Goal: Transaction & Acquisition: Purchase product/service

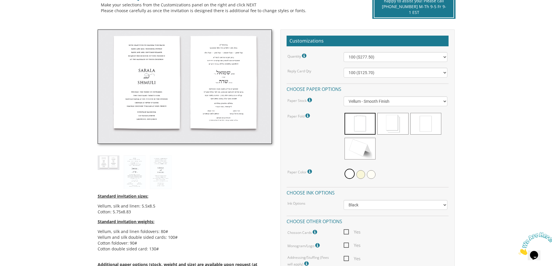
scroll to position [145, 0]
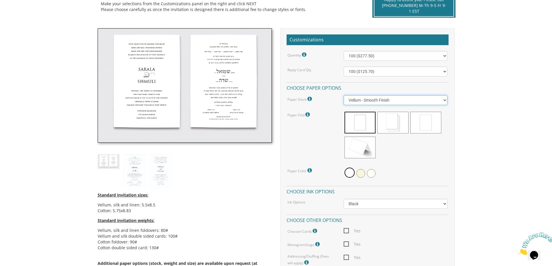
click at [444, 102] on select "Vellum - Smooth Finish Linen - Subtle Embossed Crosshatch Texture Silk - Soft, …" at bounding box center [395, 100] width 104 height 10
click at [444, 100] on select "Vellum - Smooth Finish Linen - Subtle Embossed Crosshatch Texture Silk - Soft, …" at bounding box center [395, 100] width 104 height 10
click at [134, 173] on img at bounding box center [135, 171] width 22 height 34
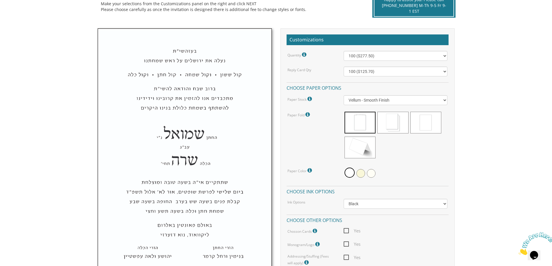
click at [49, 168] on body "My Cart {{shoppingcart.totalQuantityDisplay}} Total: {{shoppingcart.subtotal}} …" at bounding box center [276, 270] width 552 height 831
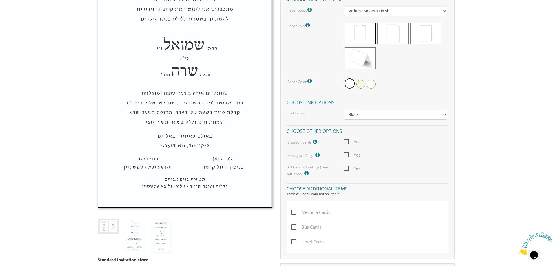
scroll to position [290, 0]
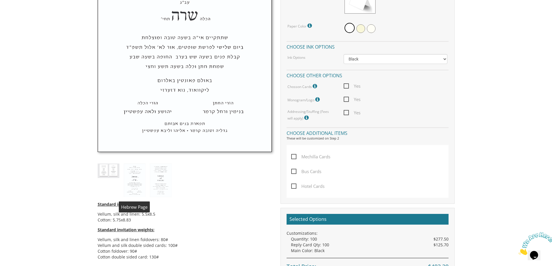
click at [134, 176] on img at bounding box center [135, 181] width 22 height 34
click at [164, 176] on img at bounding box center [161, 181] width 22 height 34
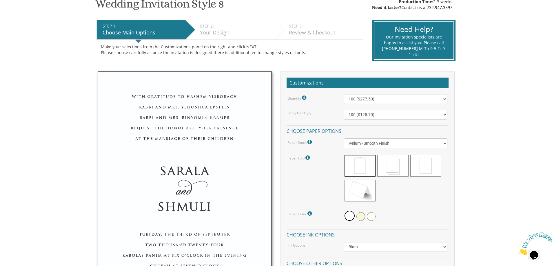
scroll to position [0, 0]
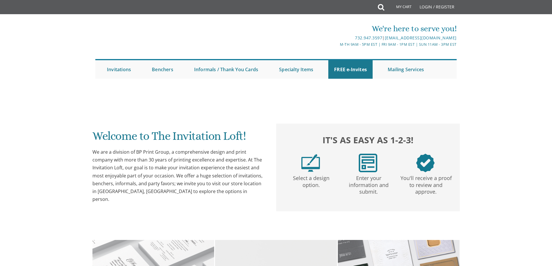
scroll to position [145, 0]
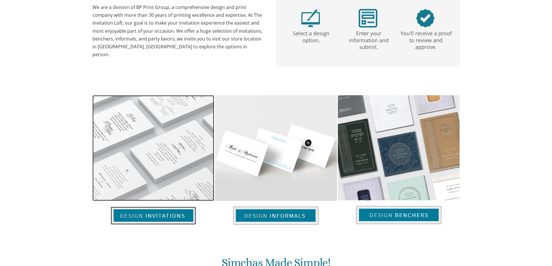
click at [163, 215] on img at bounding box center [153, 216] width 85 height 18
click at [167, 216] on img at bounding box center [153, 216] width 85 height 18
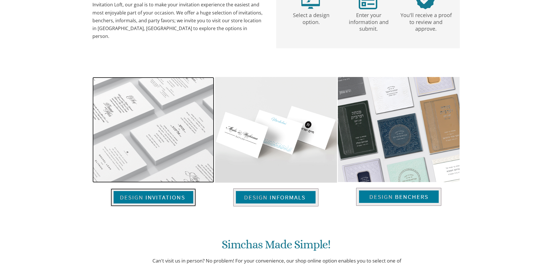
scroll to position [231, 0]
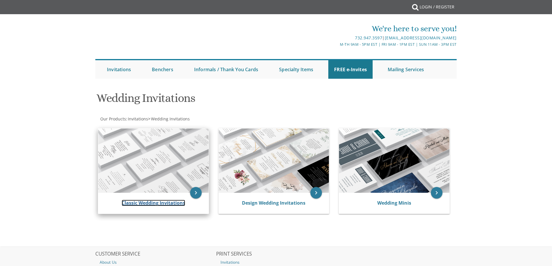
click at [155, 200] on link "Classic Wedding Invitations" at bounding box center [153, 203] width 63 height 6
click at [149, 203] on link "Classic Wedding Invitations" at bounding box center [153, 203] width 63 height 6
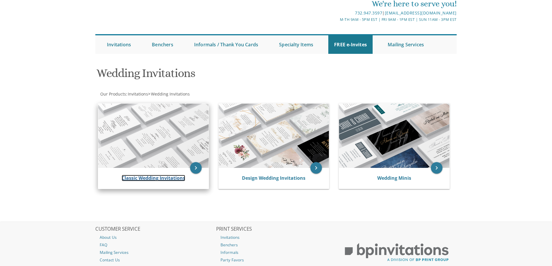
scroll to position [70, 0]
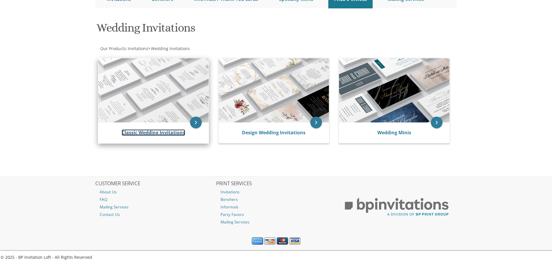
click at [134, 131] on link "Classic Wedding Invitations" at bounding box center [153, 132] width 63 height 6
click at [163, 134] on link "Classic Wedding Invitations" at bounding box center [153, 132] width 63 height 6
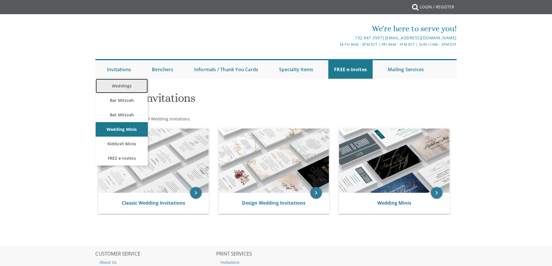
click at [123, 84] on link "Weddings" at bounding box center [122, 86] width 52 height 14
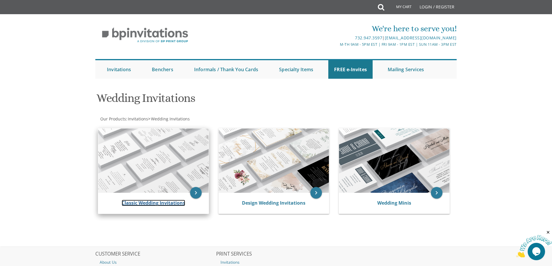
click at [143, 201] on link "Classic Wedding Invitations" at bounding box center [153, 203] width 63 height 6
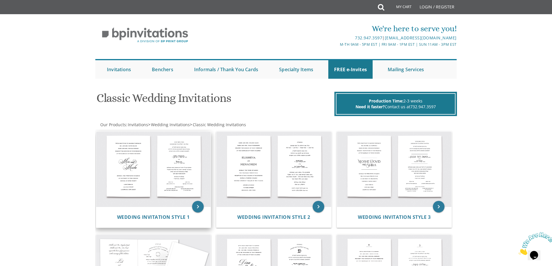
click at [164, 186] on img at bounding box center [153, 169] width 115 height 75
click at [202, 205] on icon "keyboard_arrow_right" at bounding box center [198, 207] width 12 height 12
click at [196, 206] on icon "keyboard_arrow_right" at bounding box center [198, 207] width 12 height 12
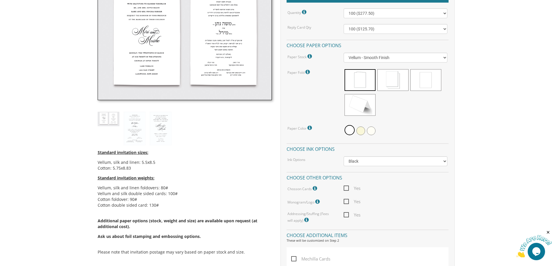
scroll to position [174, 0]
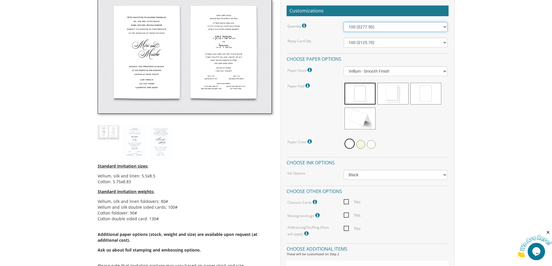
click at [441, 25] on select "100 ($277.50) 200 ($330.45) 300 ($380.65) 400 ($432.70) 500 ($482.10) 600 ($534…" at bounding box center [395, 27] width 104 height 10
select select "500"
click at [343, 22] on select "100 ($277.50) 200 ($330.45) 300 ($380.65) 400 ($432.70) 500 ($482.10) 600 ($534…" at bounding box center [395, 27] width 104 height 10
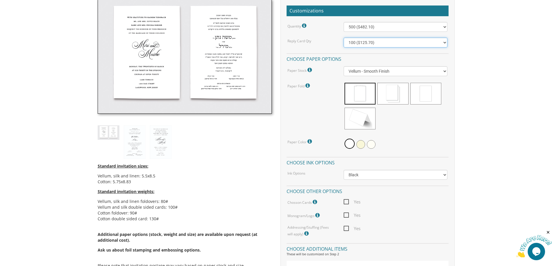
click at [443, 43] on select "100 ($125.70) 200 ($150.60) 300 ($177.95) 400 ($270.70) 500 ($225.30) 600 ($249…" at bounding box center [395, 43] width 104 height 10
select select "300"
click at [343, 38] on select "100 ($125.70) 200 ($150.60) 300 ($177.95) 400 ($270.70) 500 ($225.30) 600 ($249…" at bounding box center [395, 43] width 104 height 10
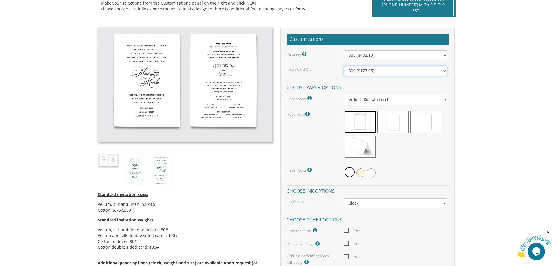
scroll to position [145, 0]
